Goal: Task Accomplishment & Management: Use online tool/utility

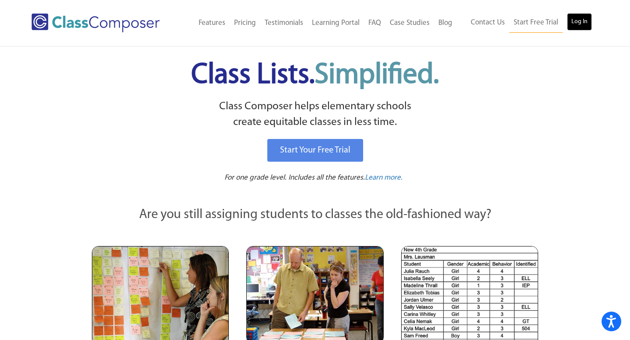
click at [575, 21] on link "Log In" at bounding box center [579, 21] width 25 height 17
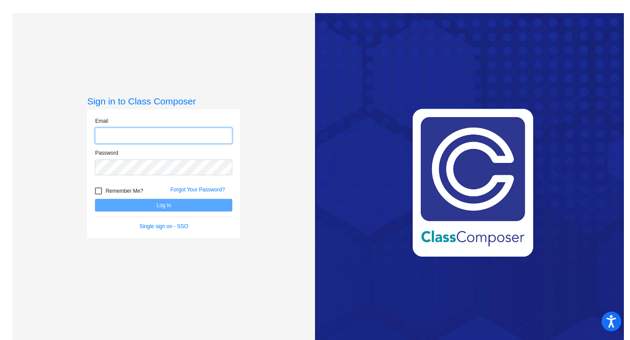
type input "hfisher@ccsd66.org"
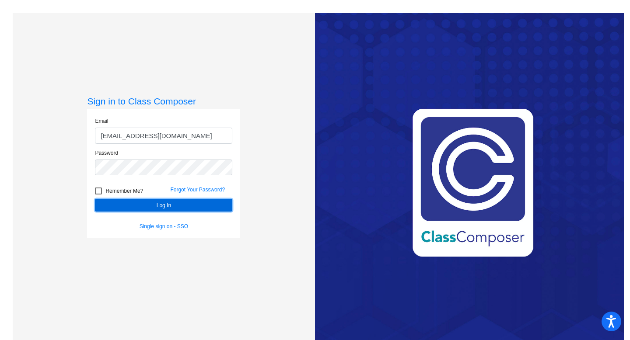
click at [201, 205] on button "Log In" at bounding box center [163, 205] width 137 height 13
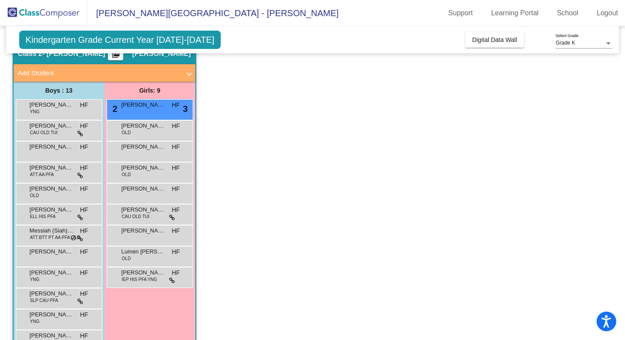
scroll to position [19, 0]
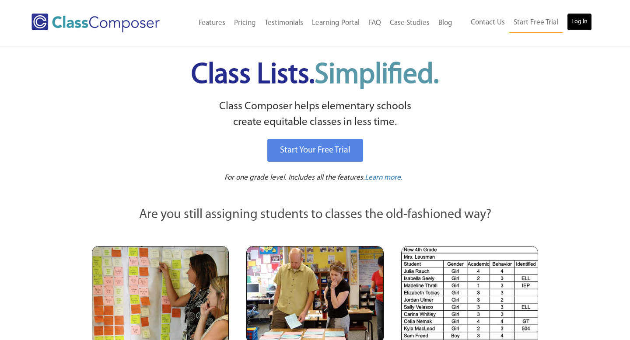
drag, startPoint x: 0, startPoint y: 0, endPoint x: 576, endPoint y: 26, distance: 576.4
click at [576, 26] on link "Log In" at bounding box center [579, 21] width 25 height 17
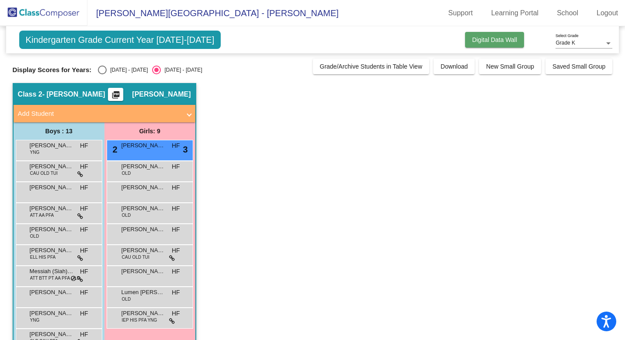
click at [501, 41] on span "Digital Data Wall" at bounding box center [494, 39] width 45 height 7
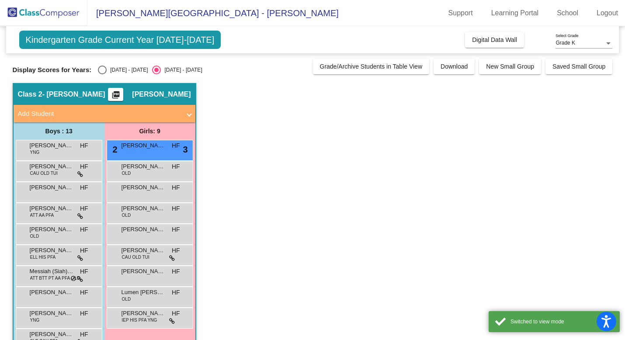
click at [588, 46] on div "Grade K" at bounding box center [580, 43] width 49 height 6
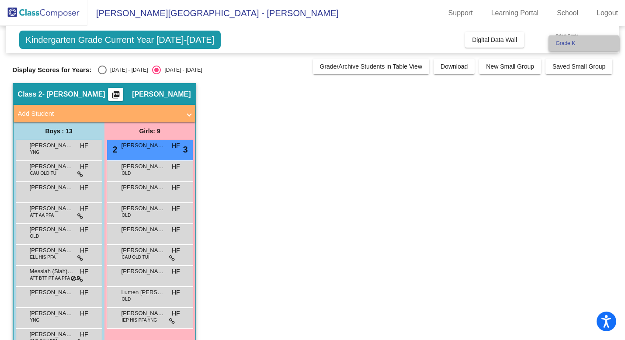
click at [568, 42] on span "Grade K" at bounding box center [584, 43] width 57 height 16
click at [562, 41] on span "Grade K" at bounding box center [566, 43] width 20 height 6
click at [507, 40] on div at bounding box center [312, 170] width 625 height 340
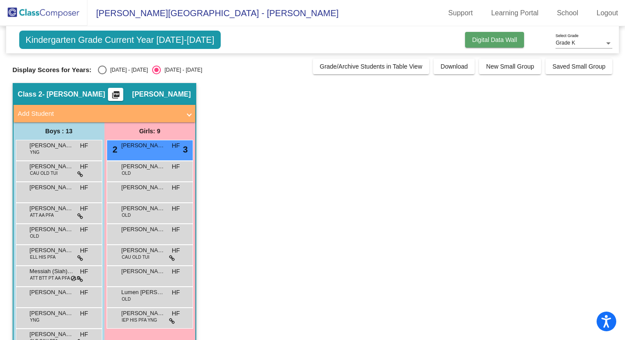
click at [507, 40] on span "Digital Data Wall" at bounding box center [494, 39] width 45 height 7
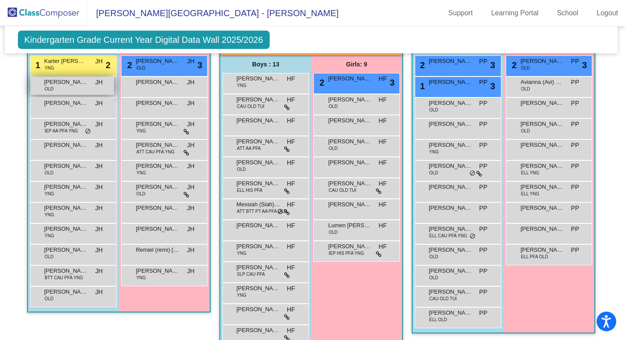
scroll to position [236, 1]
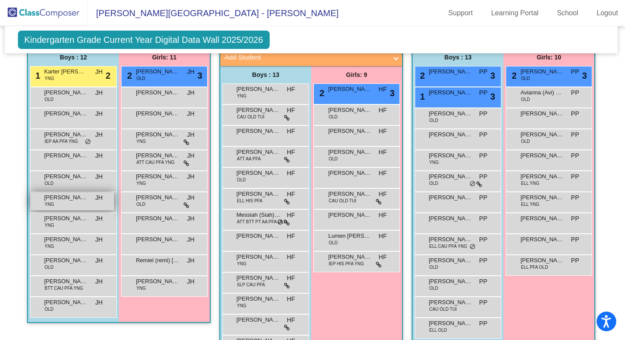
click at [74, 202] on span "[PERSON_NAME] ([PERSON_NAME]" at bounding box center [66, 197] width 44 height 9
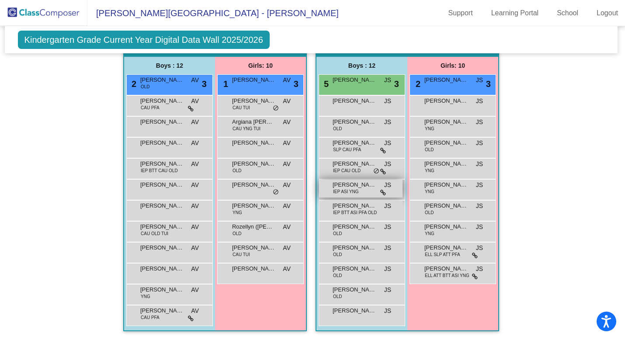
scroll to position [0, 1]
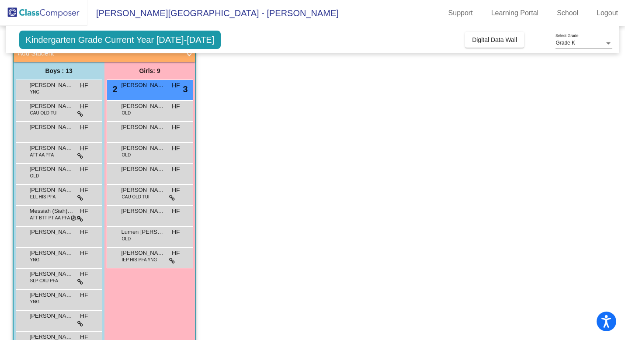
scroll to position [87, 0]
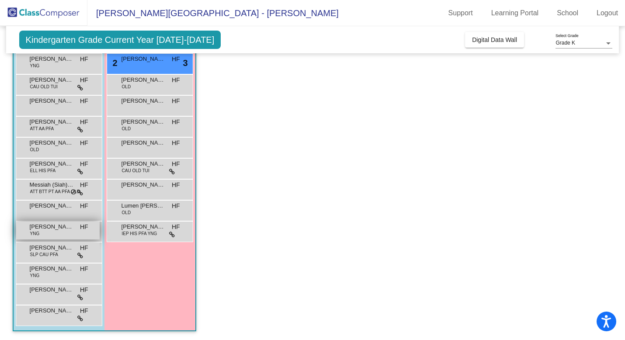
click at [45, 232] on div "[PERSON_NAME] YNG HF lock do_not_disturb_alt" at bounding box center [58, 231] width 84 height 18
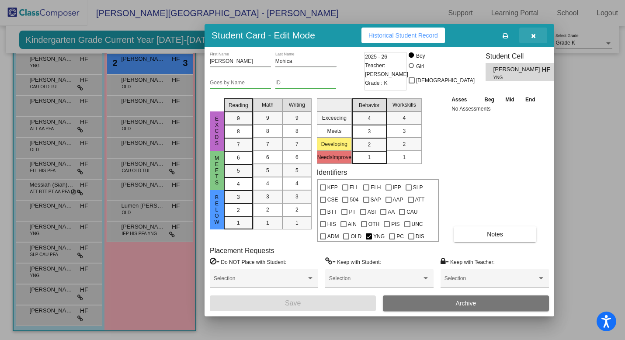
click at [532, 37] on icon "button" at bounding box center [533, 36] width 5 height 6
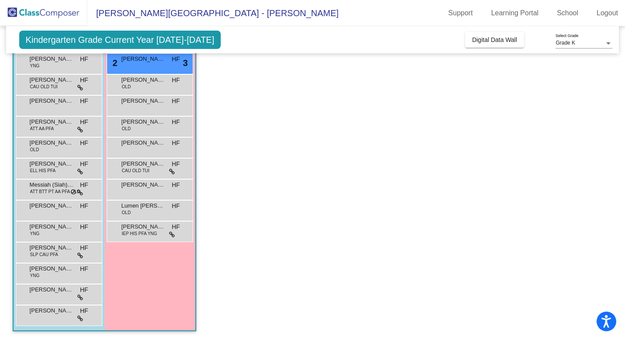
scroll to position [0, 0]
